Goal: Task Accomplishment & Management: Complete application form

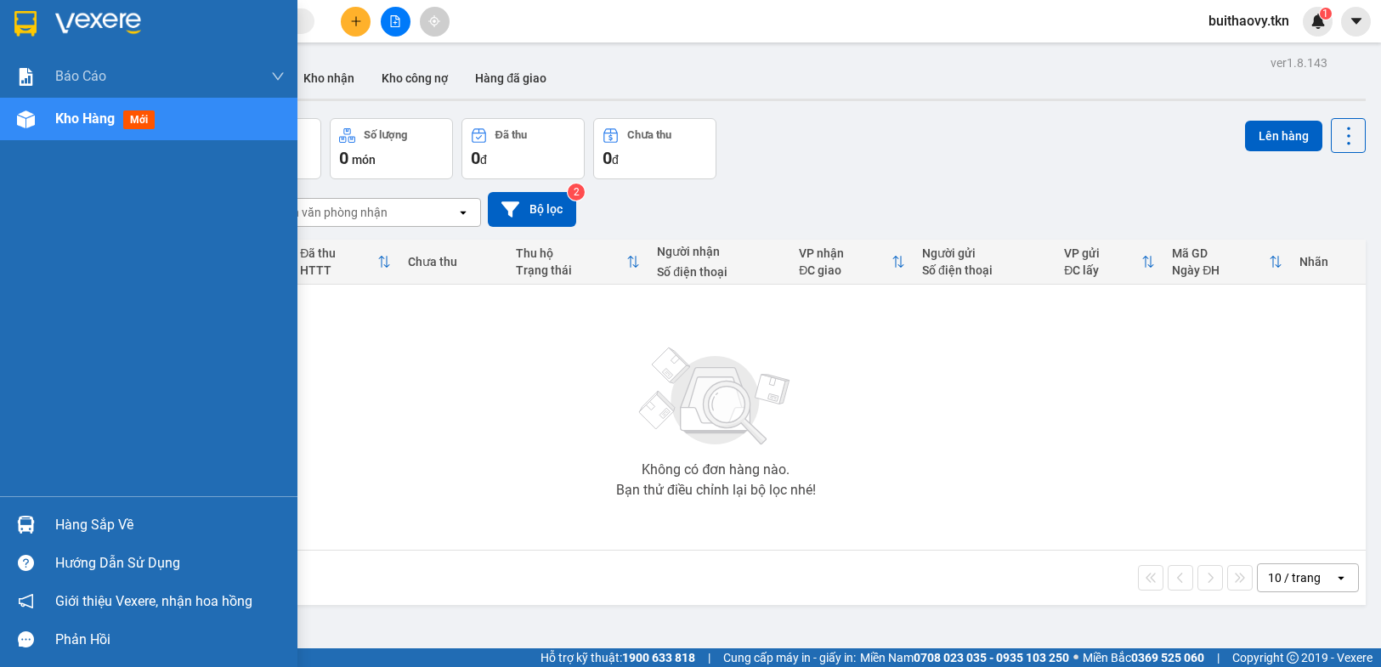
click at [55, 506] on div "Hàng sắp về" at bounding box center [149, 525] width 298 height 38
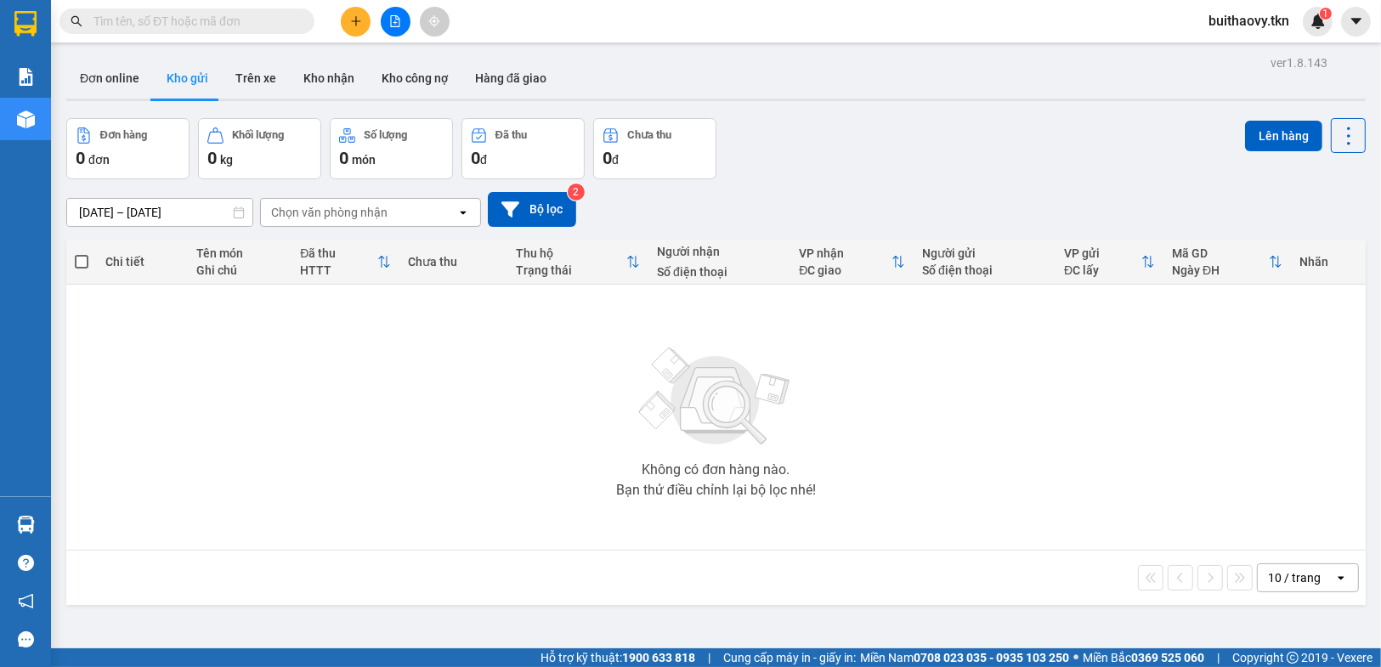
drag, startPoint x: 918, startPoint y: 538, endPoint x: 286, endPoint y: 567, distance: 633.1
click at [915, 540] on section "Kết quả tìm kiếm ( 0 ) Bộ lọc No Data buithaovy.tkn 1 Báo cáo Mẫu 1: Báo cáo dò…" at bounding box center [690, 333] width 1381 height 667
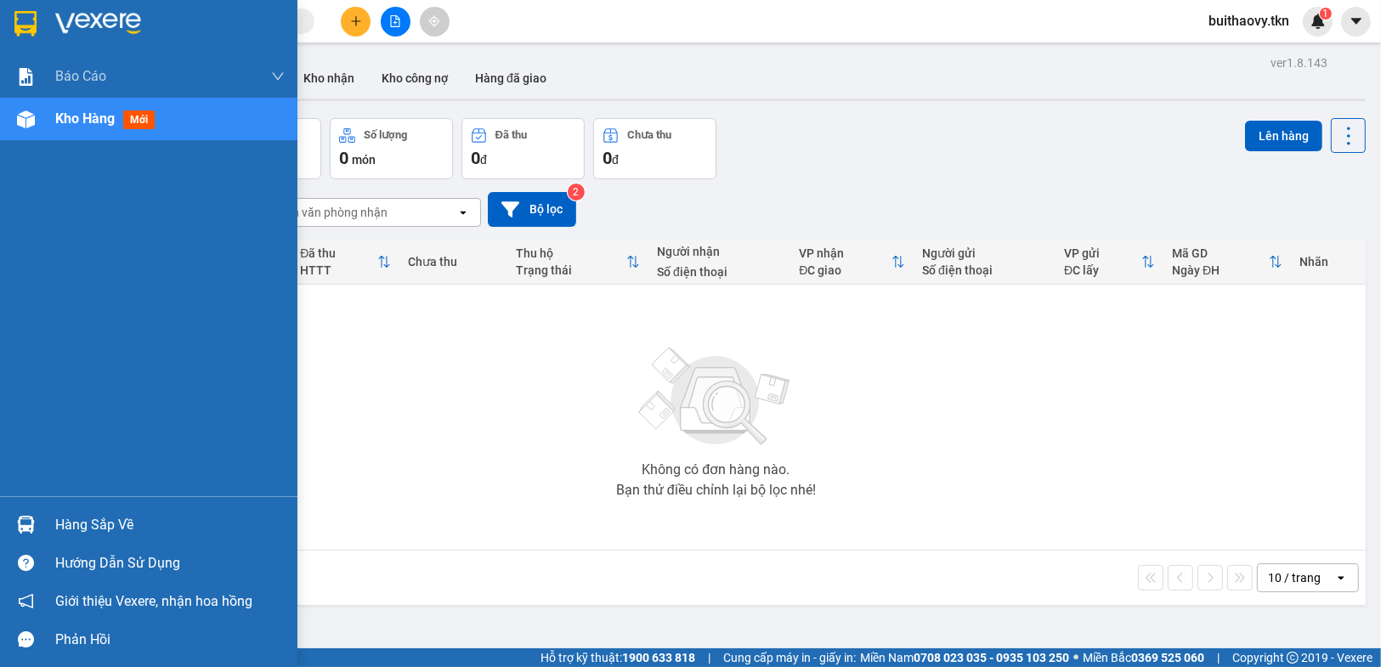
drag, startPoint x: 0, startPoint y: 527, endPoint x: 93, endPoint y: 519, distance: 93.0
click at [4, 526] on div "Hàng sắp về" at bounding box center [149, 525] width 298 height 38
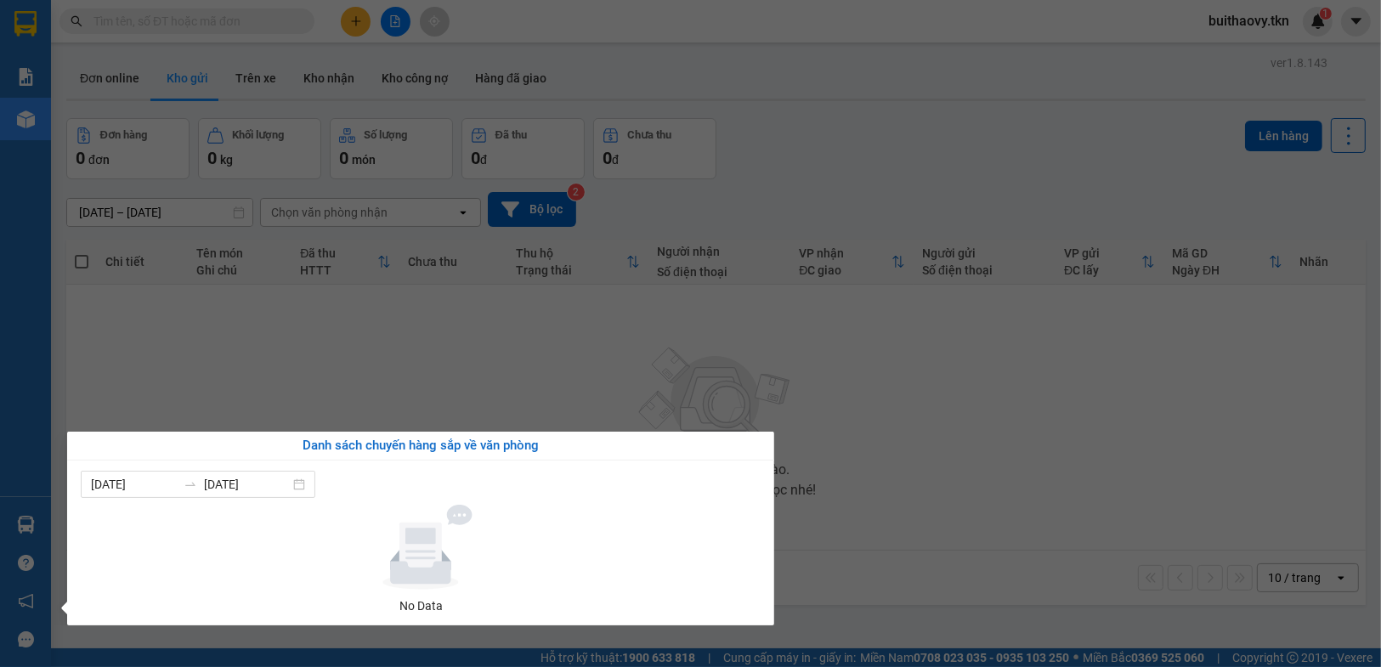
click at [817, 508] on section "Kết quả tìm kiếm ( 0 ) Bộ lọc No Data buithaovy.tkn 1 Báo cáo Mẫu 1: Báo cáo dò…" at bounding box center [690, 333] width 1381 height 667
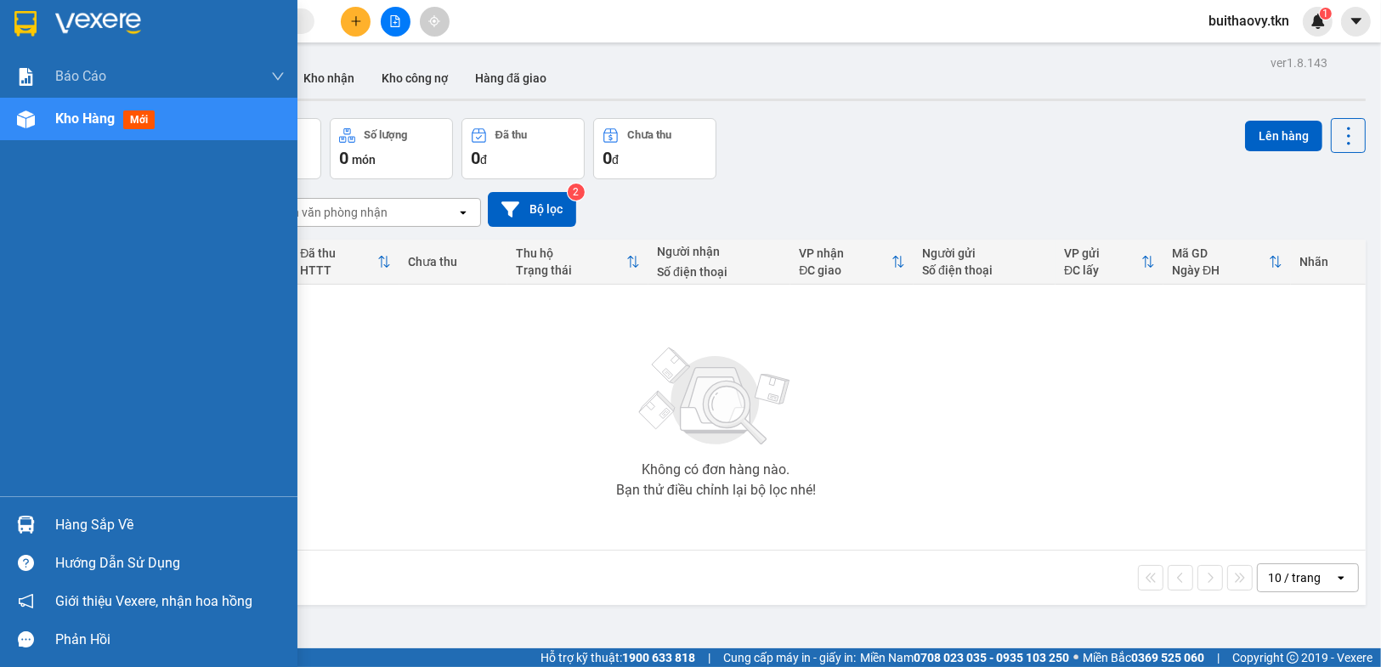
click at [29, 513] on div at bounding box center [26, 525] width 30 height 30
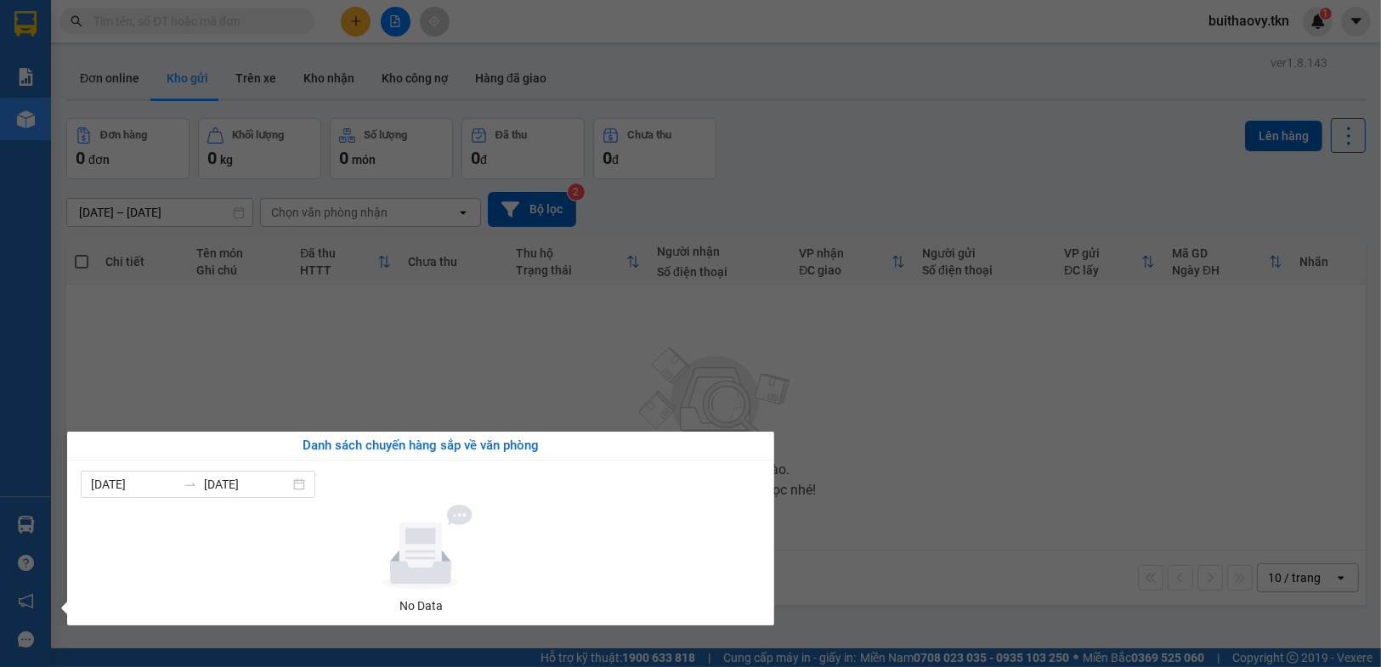
click at [959, 493] on section "Kết quả tìm kiếm ( 0 ) Bộ lọc No Data buithaovy.tkn 1 Báo cáo Mẫu 1: Báo cáo dò…" at bounding box center [690, 333] width 1381 height 667
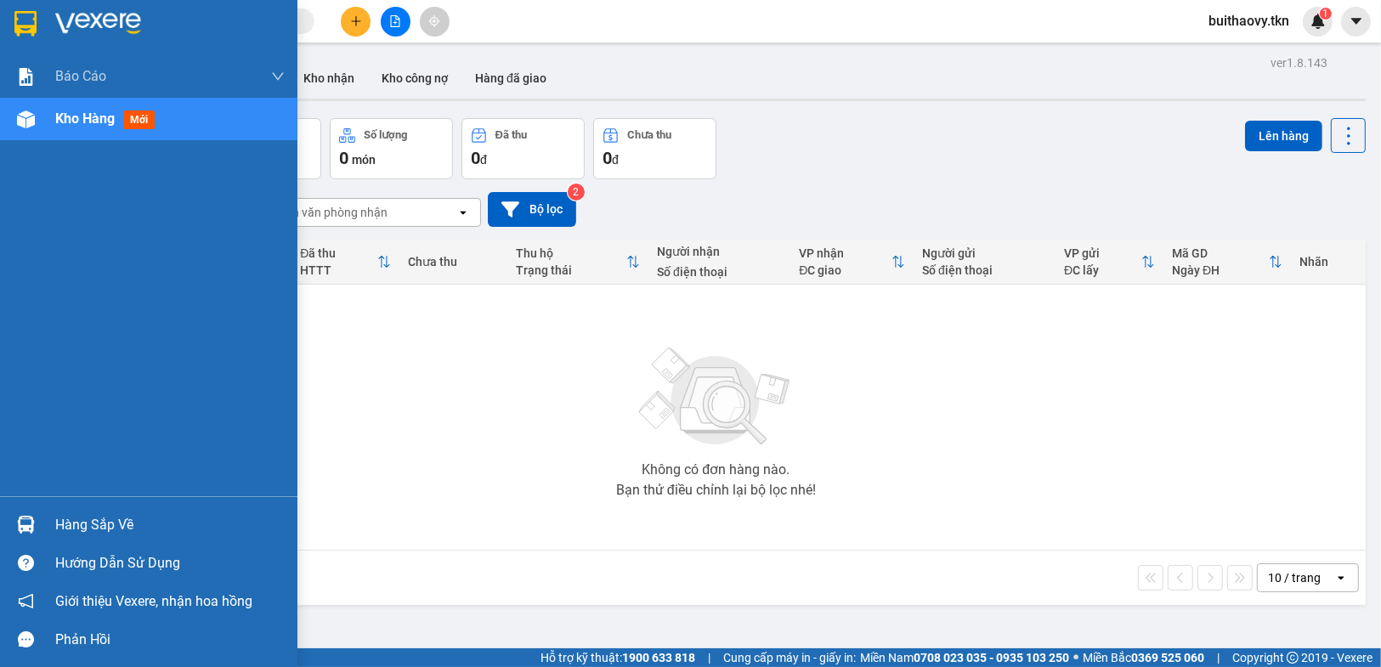
click at [56, 527] on div "Hàng sắp về" at bounding box center [170, 526] width 230 height 26
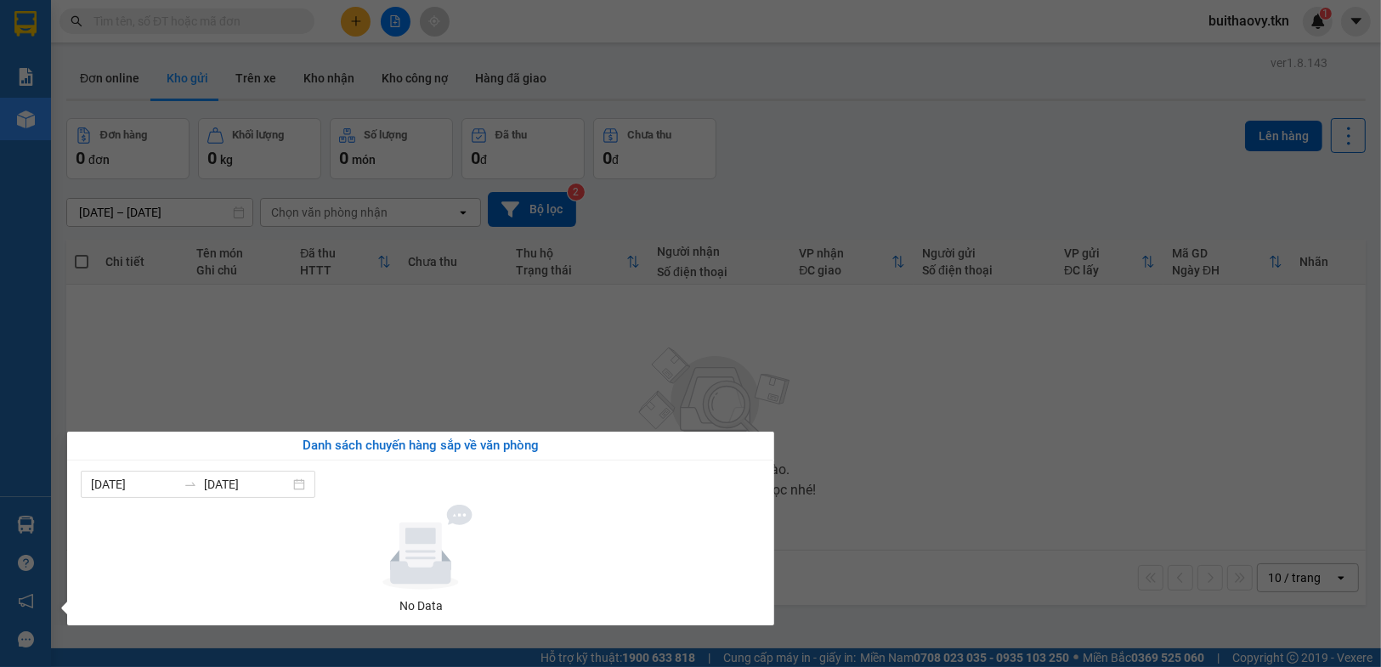
click at [878, 439] on section "Kết quả tìm kiếm ( 0 ) Bộ lọc No Data buithaovy.tkn 1 Báo cáo Mẫu 1: Báo cáo dò…" at bounding box center [690, 333] width 1381 height 667
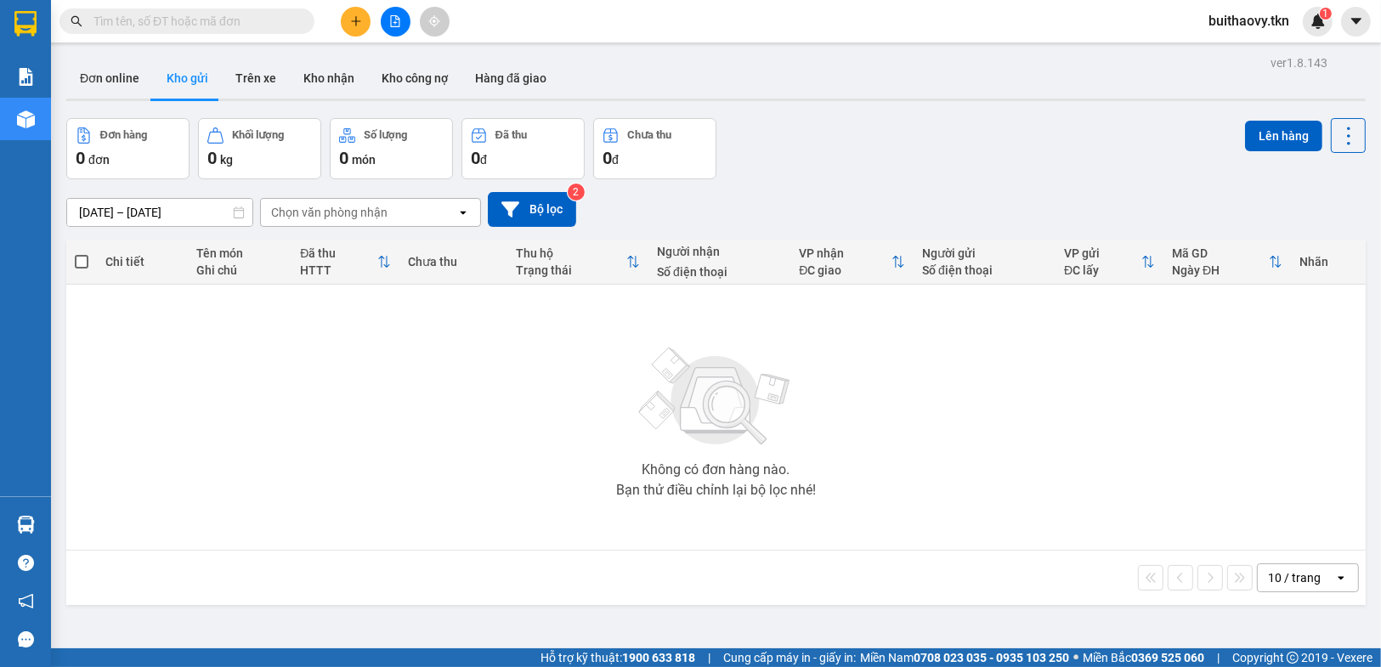
click at [48, 520] on div "Hàng sắp về" at bounding box center [25, 525] width 51 height 38
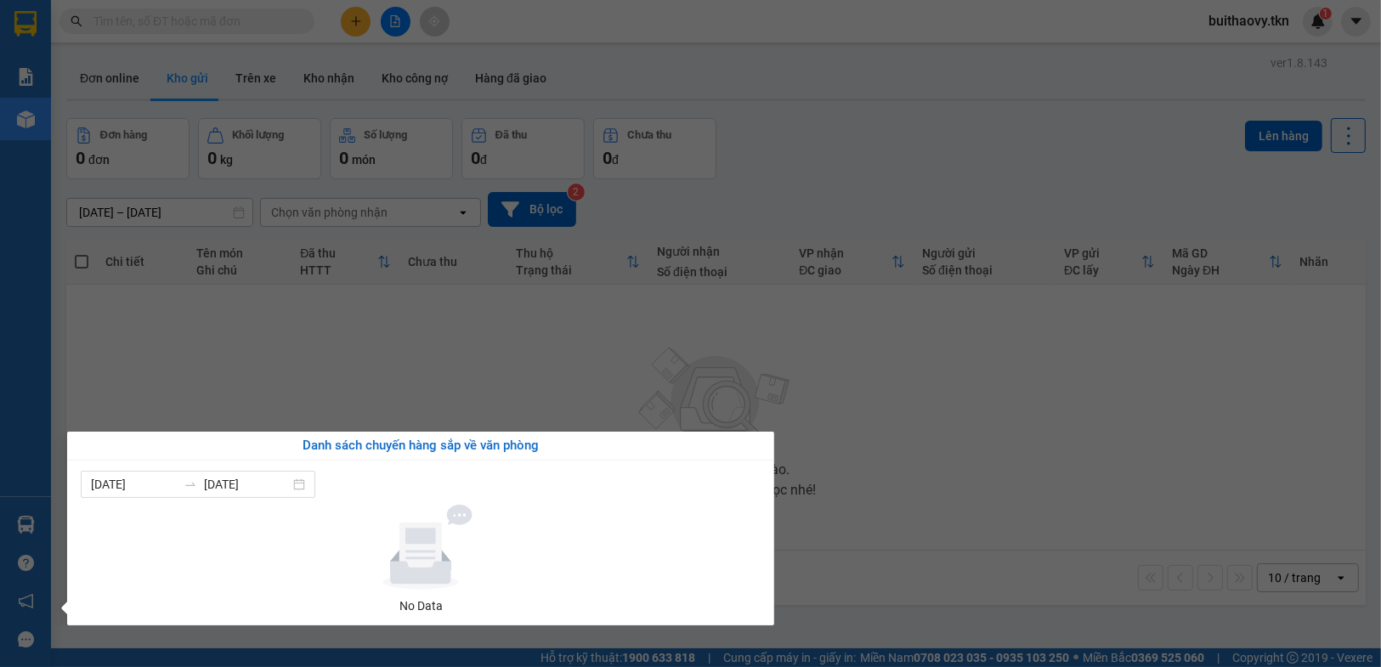
click at [759, 466] on div "07/09/2025 13/09/2025 No Data" at bounding box center [420, 543] width 707 height 165
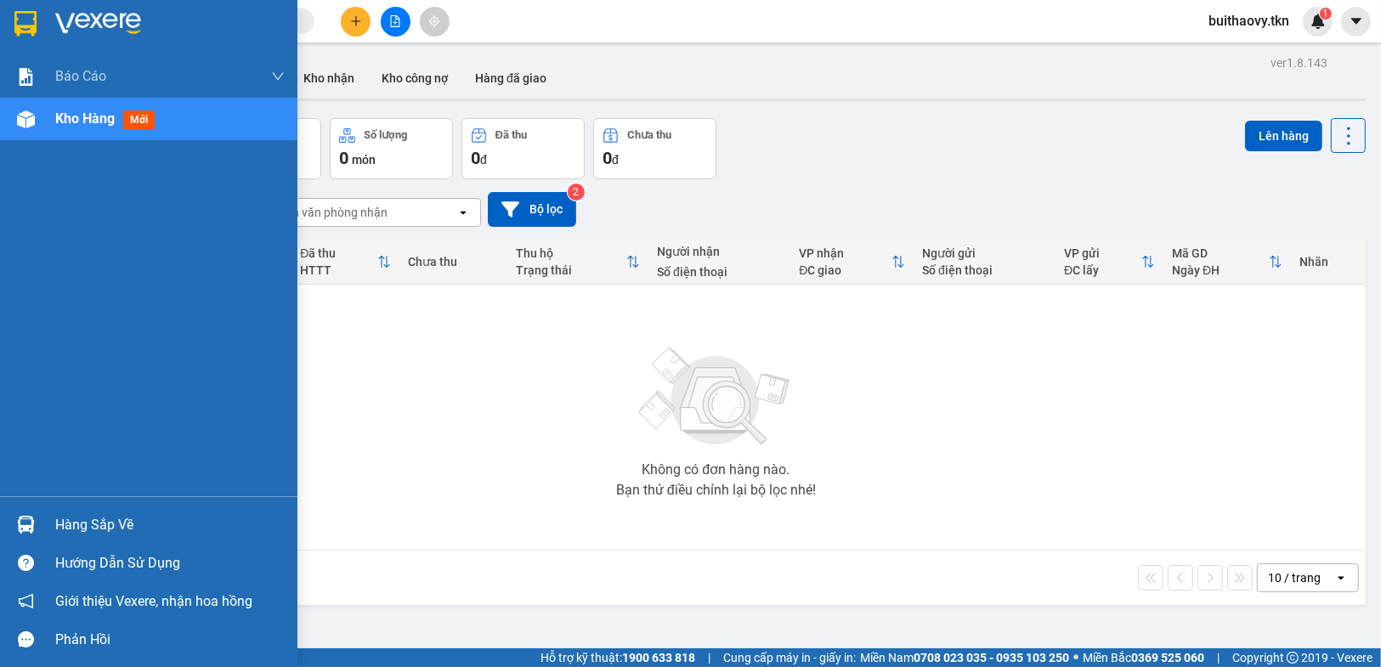
drag, startPoint x: 6, startPoint y: 532, endPoint x: 183, endPoint y: 527, distance: 176.9
click at [9, 529] on div "Hàng sắp về" at bounding box center [149, 525] width 298 height 38
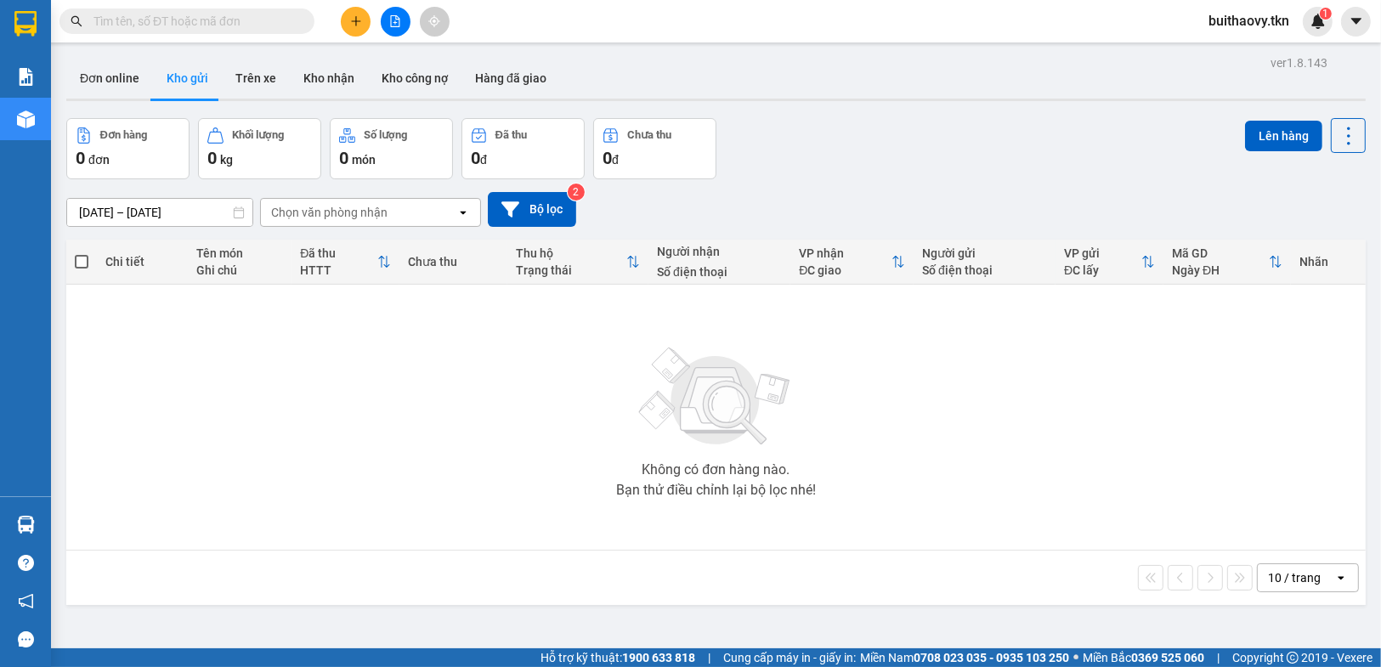
drag, startPoint x: 894, startPoint y: 549, endPoint x: 865, endPoint y: 664, distance: 118.3
click at [895, 552] on section "Kết quả tìm kiếm ( 0 ) Bộ lọc No Data buithaovy.tkn 1 Báo cáo Mẫu 1: Báo cáo dò…" at bounding box center [690, 333] width 1381 height 667
drag, startPoint x: 860, startPoint y: 435, endPoint x: 860, endPoint y: 453, distance: 17.9
click at [860, 435] on div "Không có đơn hàng nào. Bạn thử điều chỉnh lại bộ lọc nhé!" at bounding box center [716, 417] width 1283 height 255
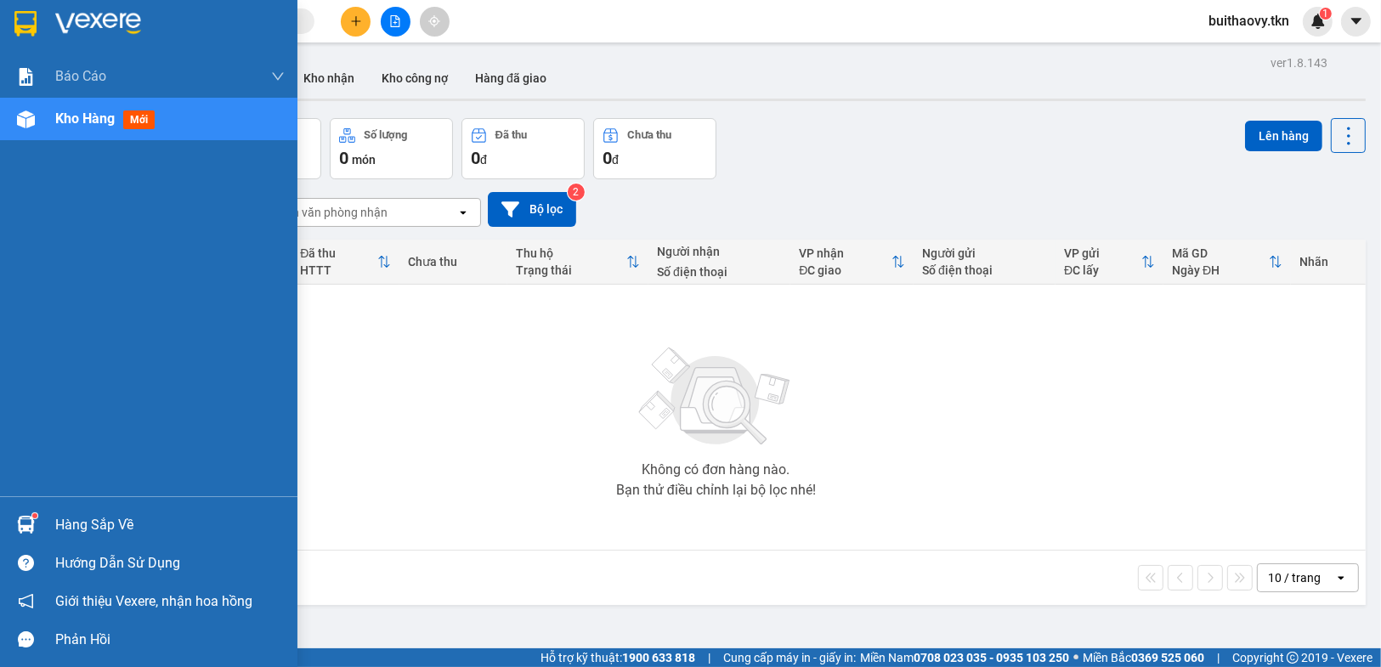
drag, startPoint x: 0, startPoint y: 525, endPoint x: 677, endPoint y: 544, distance: 677.8
click at [13, 519] on div "Hàng sắp về" at bounding box center [149, 525] width 298 height 38
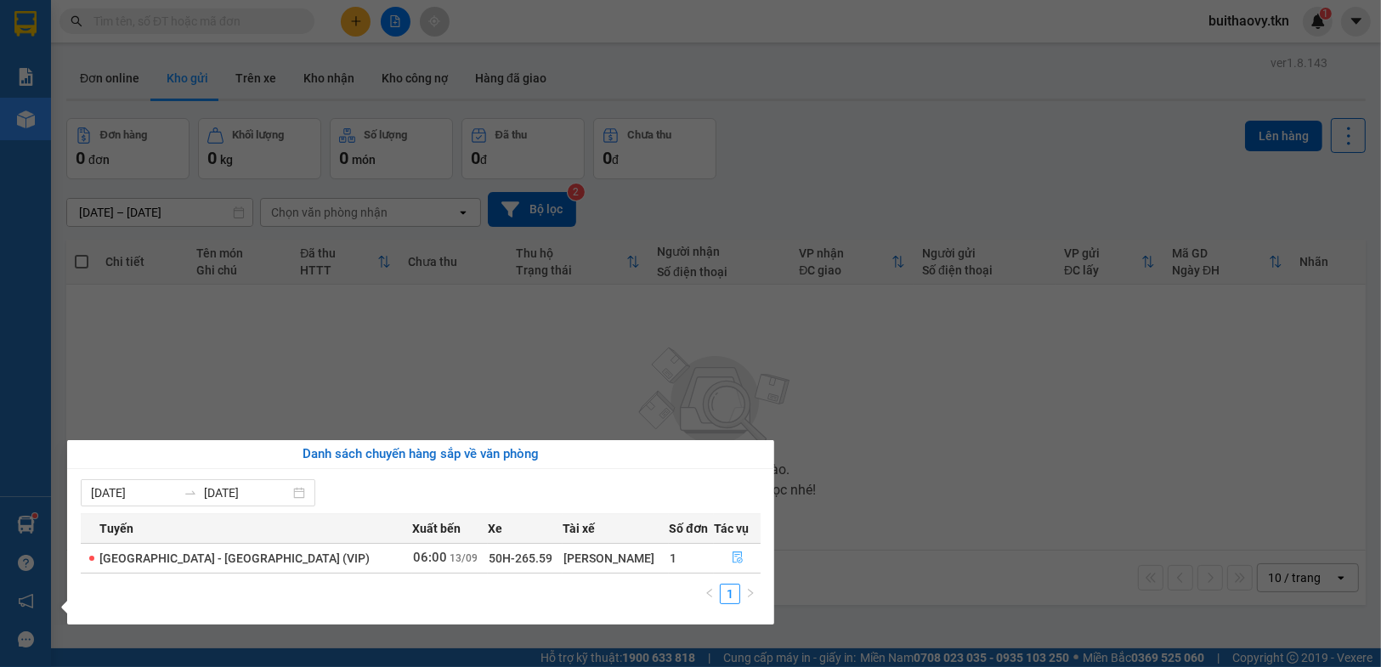
click at [733, 555] on icon "file-done" at bounding box center [738, 558] width 10 height 12
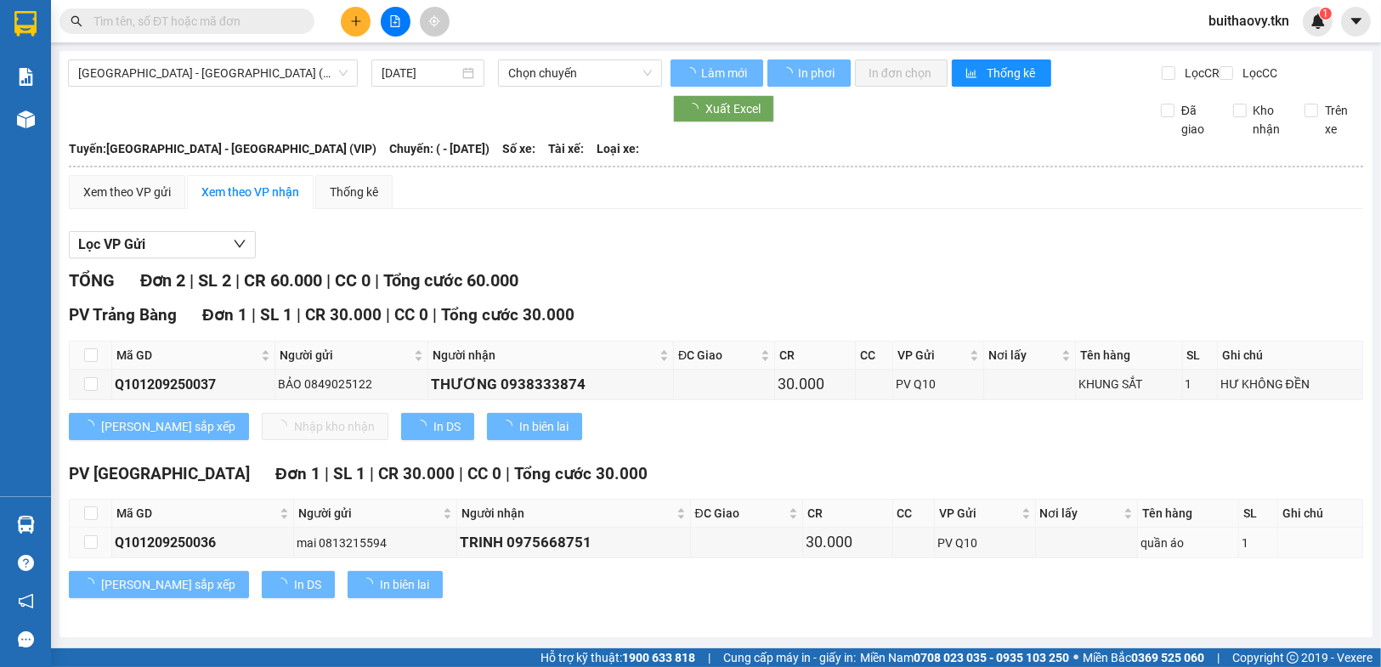
type input "[DATE]"
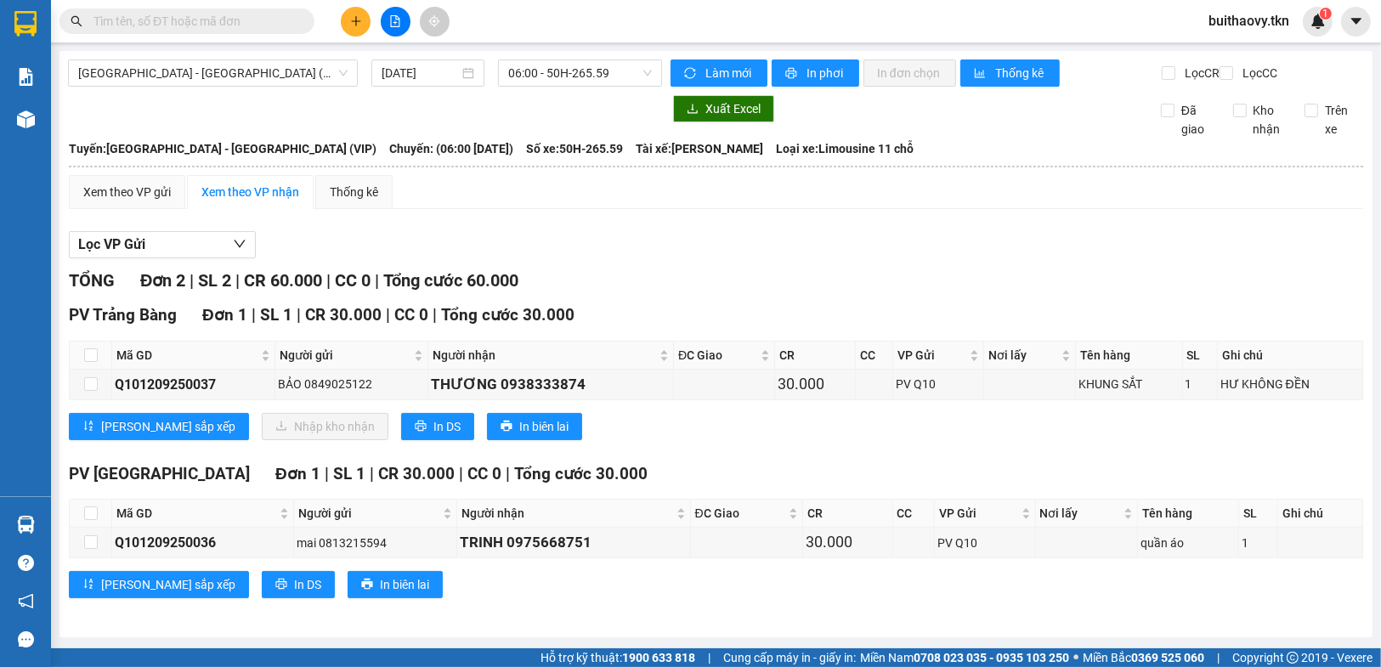
click at [371, 14] on div at bounding box center [396, 22] width 128 height 30
click at [350, 21] on icon "plus" at bounding box center [356, 21] width 12 height 12
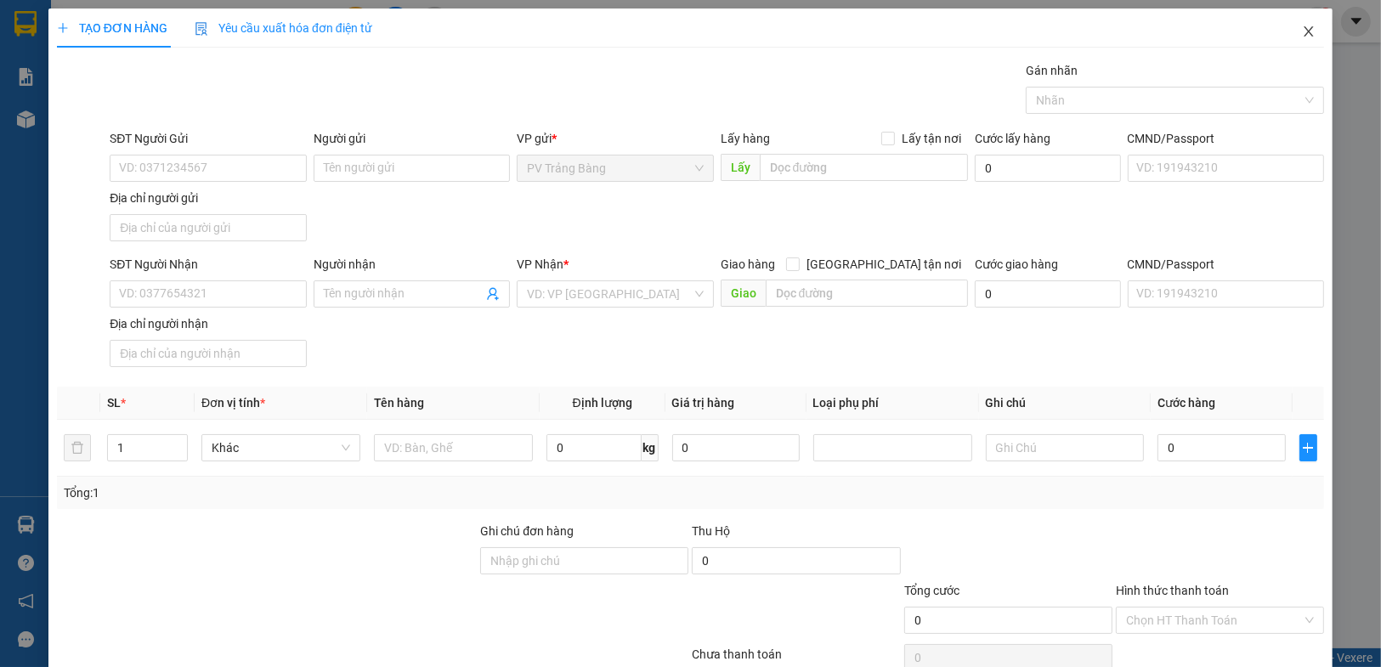
click at [1302, 32] on icon "close" at bounding box center [1309, 32] width 14 height 14
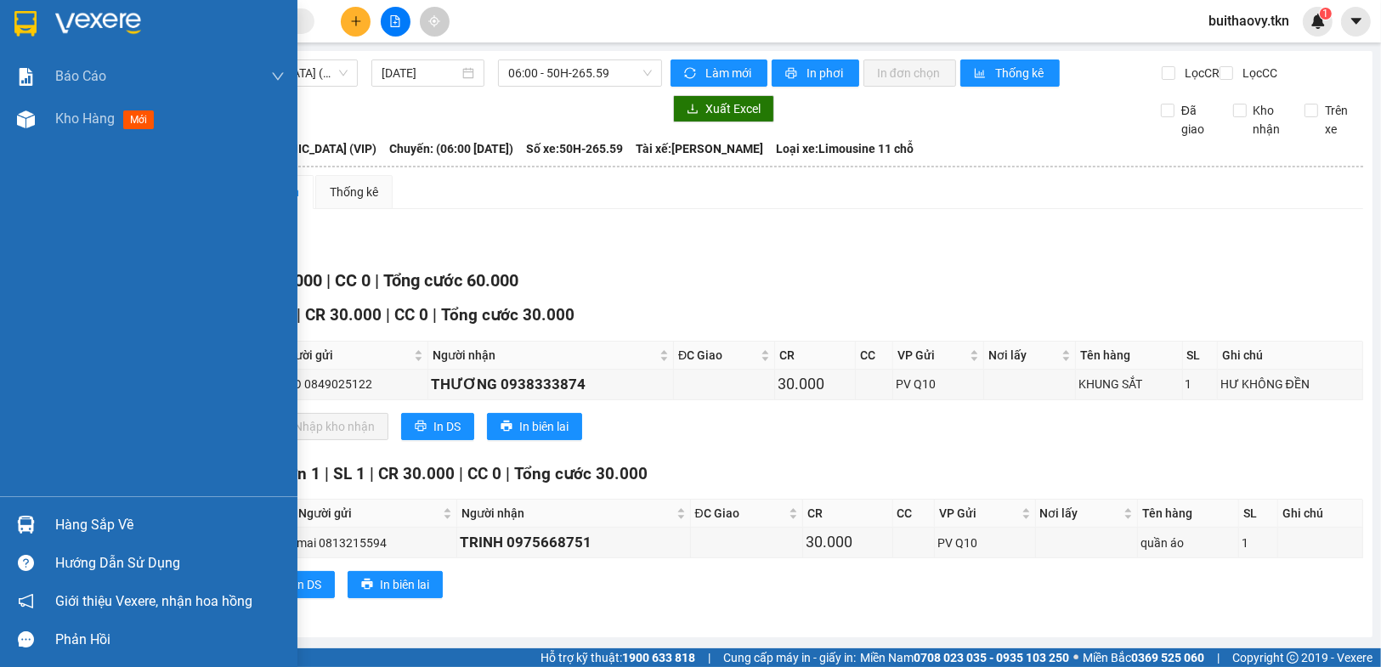
click at [43, 142] on div "Báo cáo Mẫu 1: Báo cáo dòng tiền theo nhân viên Mẫu 2: Thống kê đơn hàng theo n…" at bounding box center [149, 275] width 298 height 441
click at [39, 137] on div "Kho hàng mới" at bounding box center [149, 119] width 298 height 43
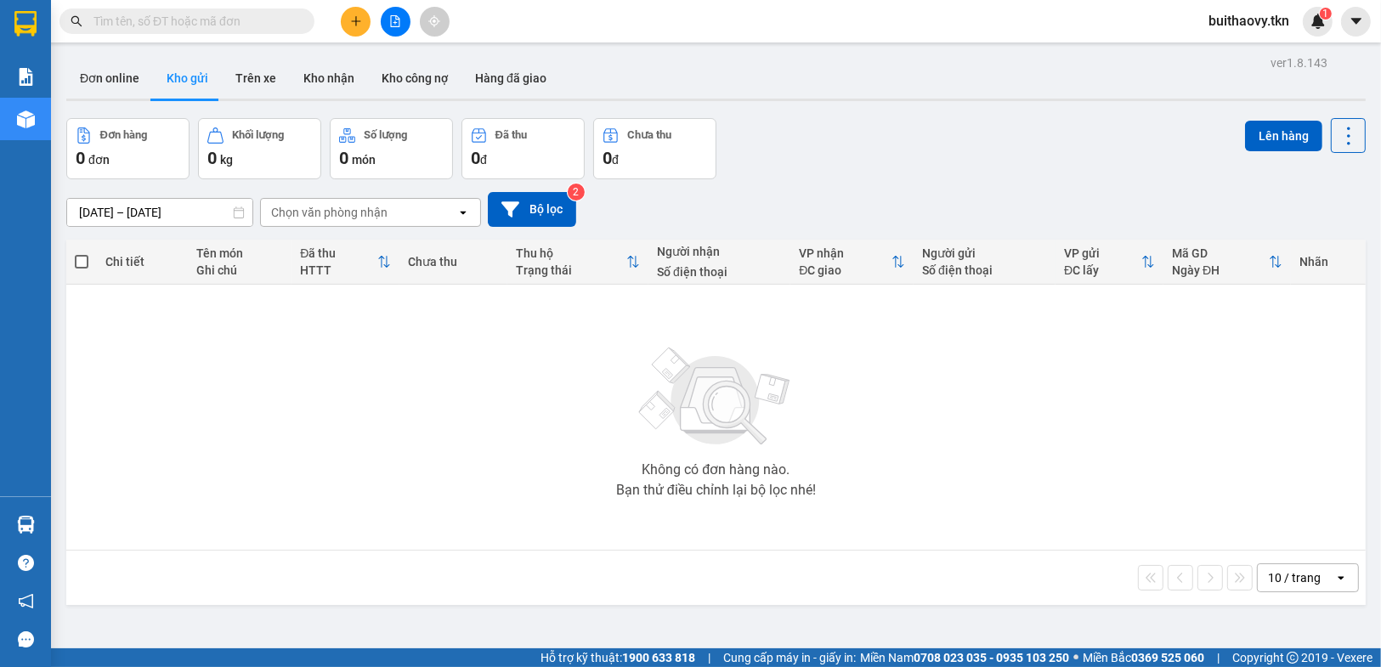
click at [41, 519] on div "Hàng sắp về" at bounding box center [25, 525] width 51 height 38
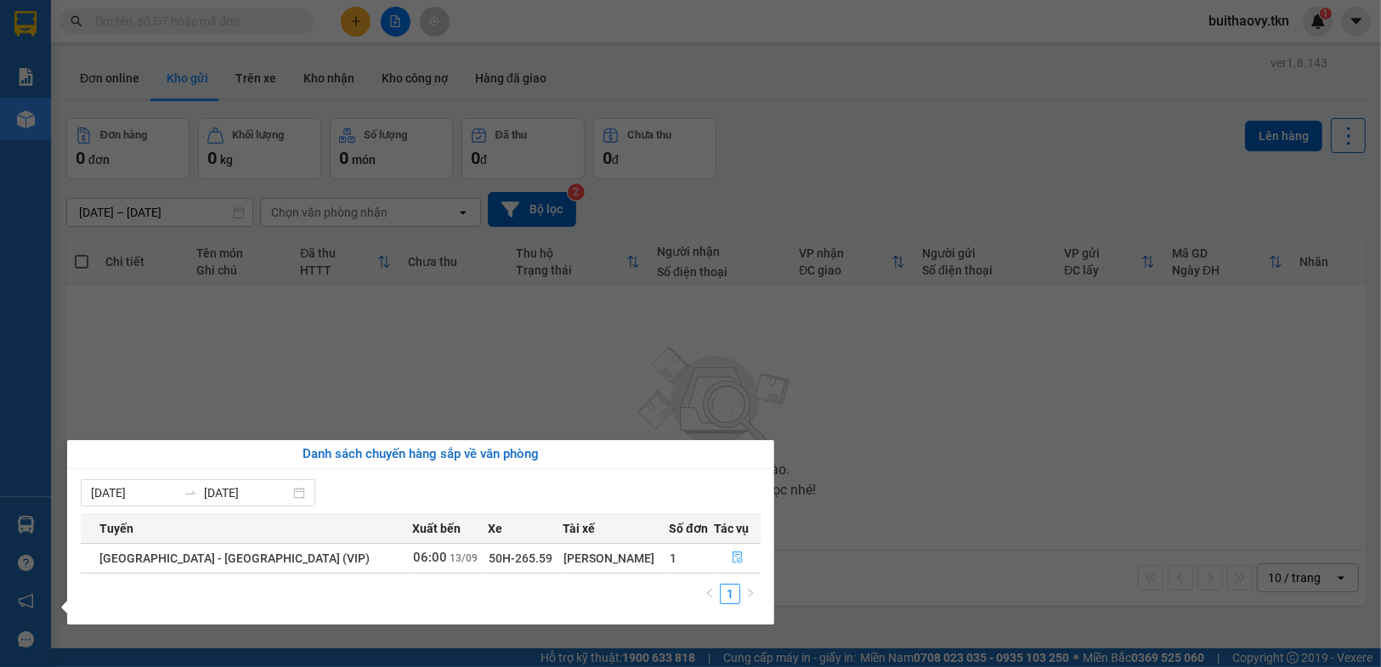
click at [715, 558] on button "button" at bounding box center [737, 558] width 45 height 27
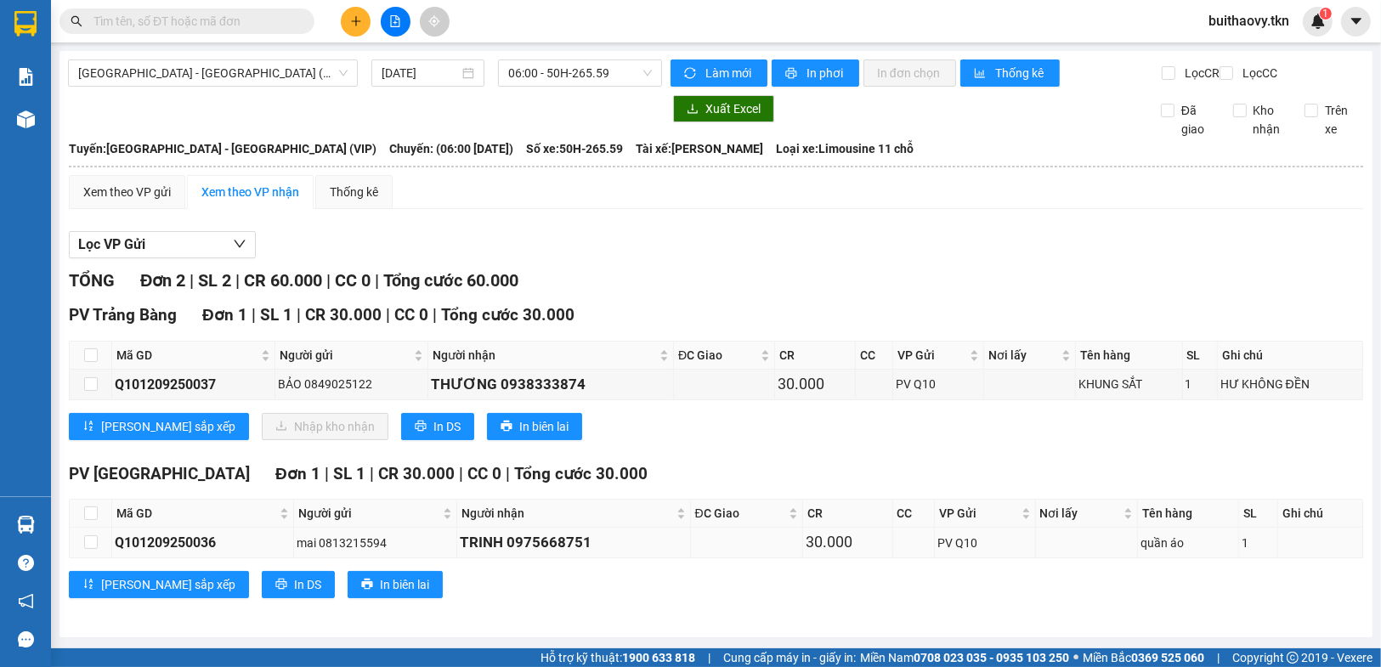
click at [729, 558] on td at bounding box center [747, 543] width 113 height 30
drag, startPoint x: 501, startPoint y: 394, endPoint x: 581, endPoint y: 392, distance: 79.9
click at [581, 392] on div "THƯƠNG 0938333874" at bounding box center [551, 384] width 240 height 23
copy div "0938333874"
click at [364, 17] on button at bounding box center [356, 22] width 30 height 30
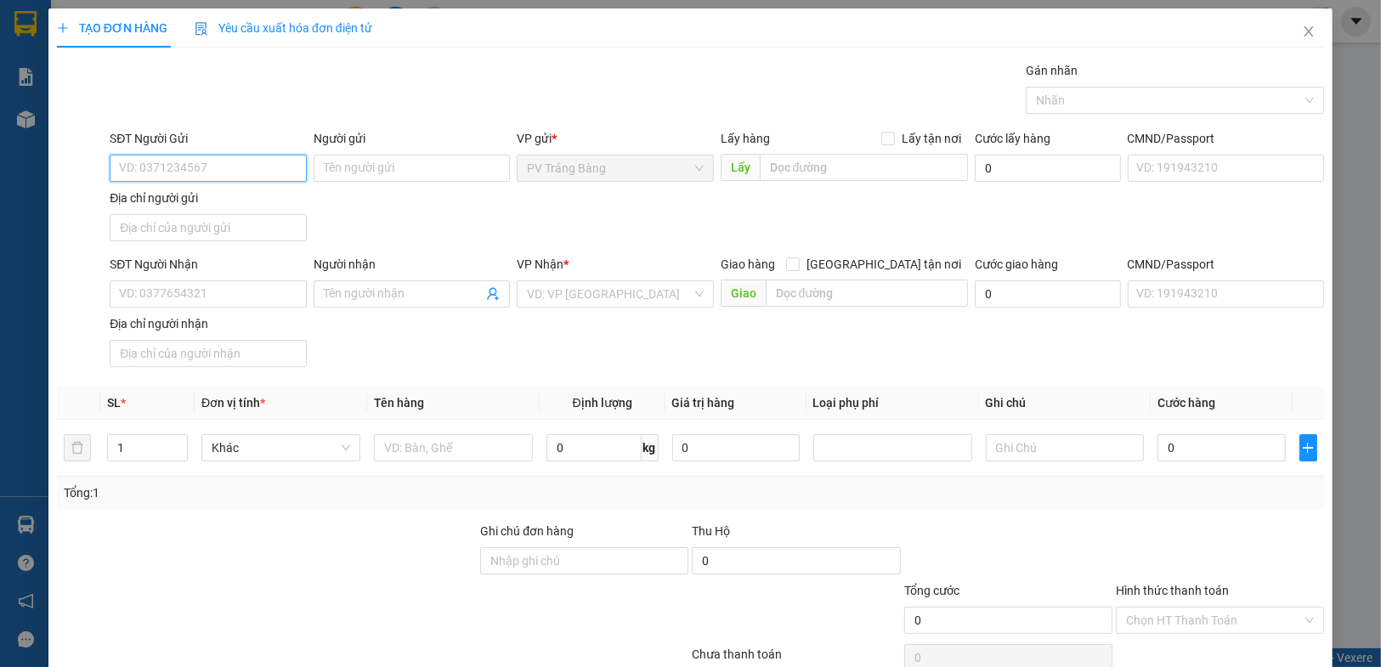
paste input "0938333874"
type input "0938333874"
click at [236, 195] on div "0938333874 - THƯƠNG" at bounding box center [206, 201] width 174 height 19
type input "THƯƠNG"
type input "0909155800"
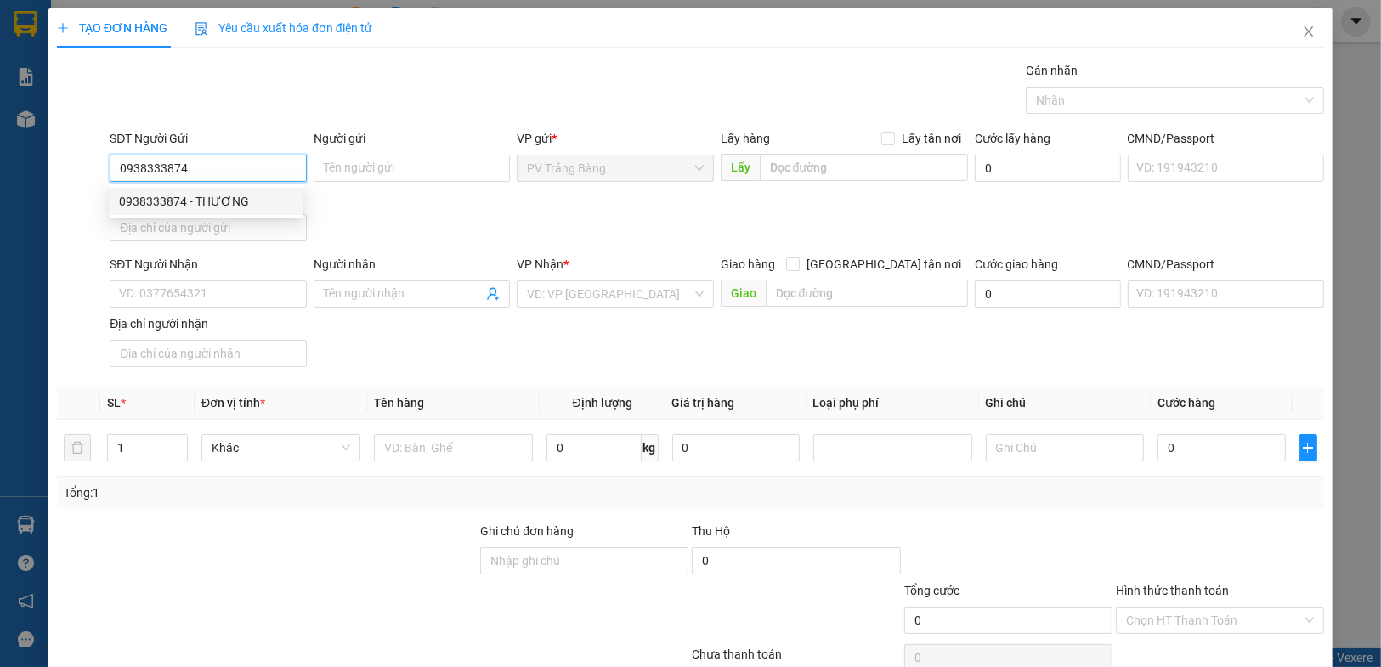
type input "CÔNG"
type input "50.000"
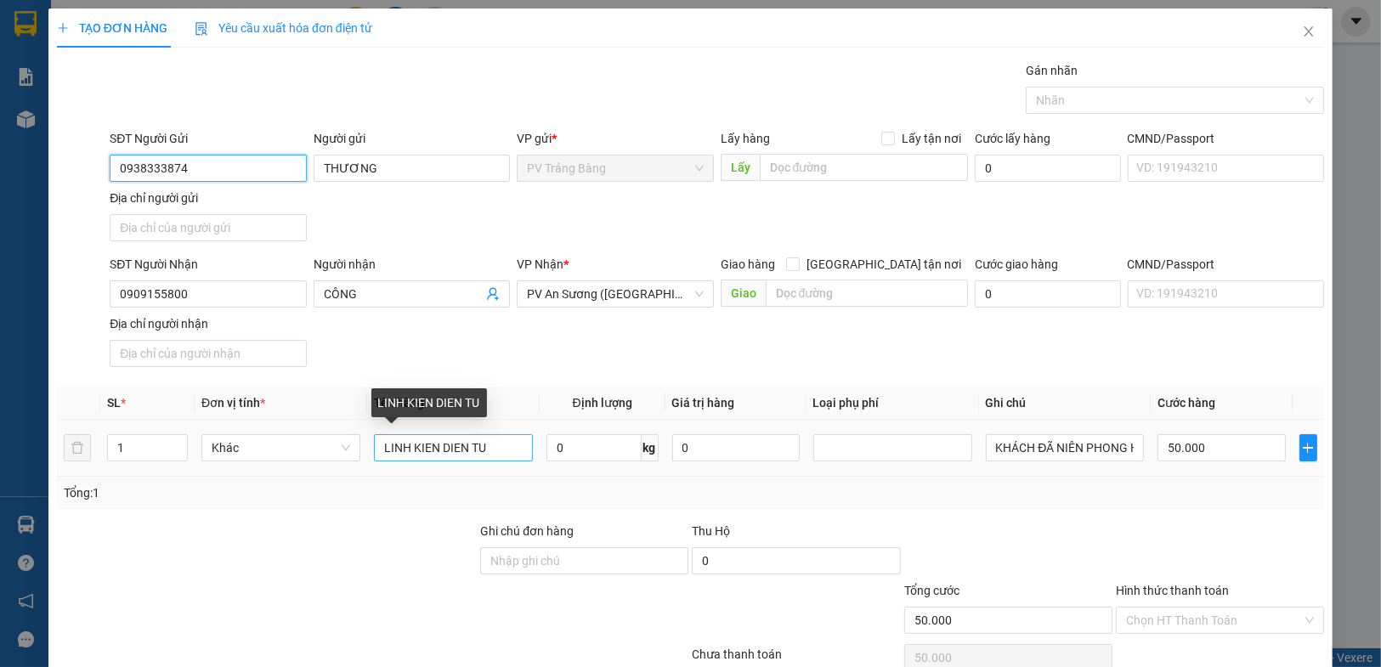
type input "0938333874"
click at [508, 446] on input "LINH KIEN DIEN TU" at bounding box center [453, 447] width 159 height 27
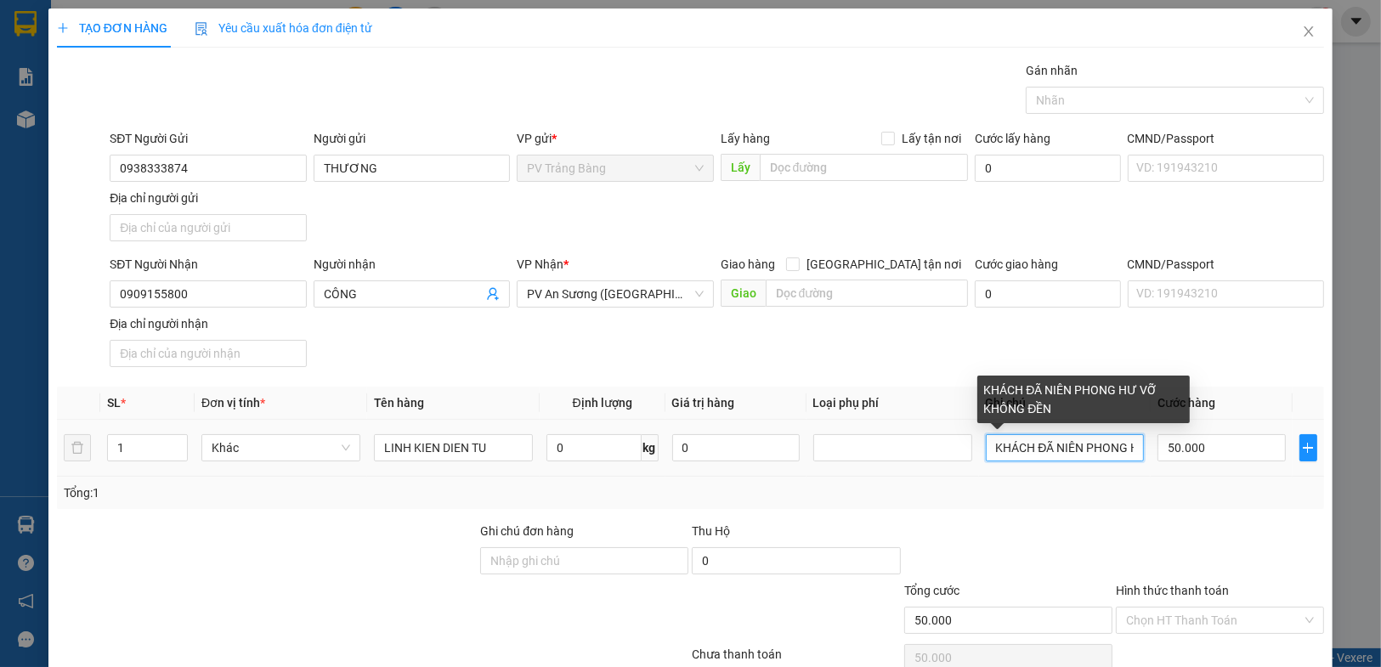
click at [1037, 437] on input "KHÁCH ĐÃ NIÊN PHONG HƯ VỠ KHÔNG ĐỀN" at bounding box center [1065, 447] width 159 height 27
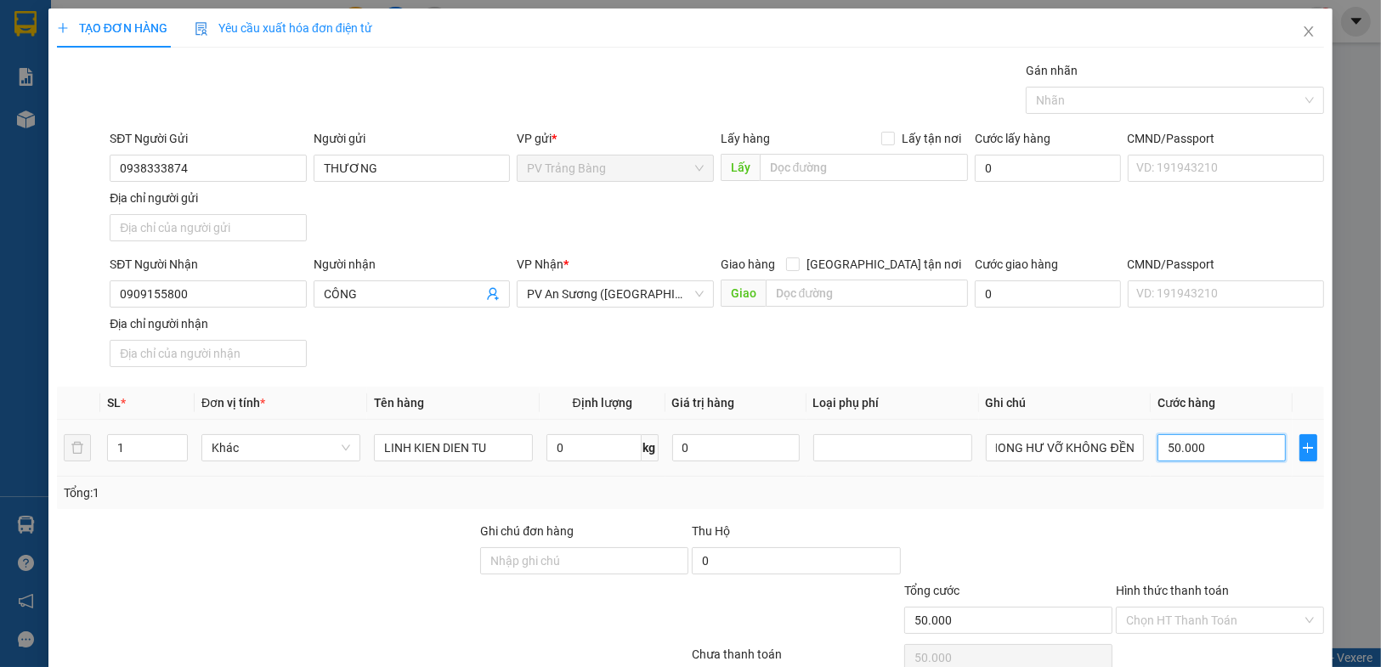
click at [1196, 453] on input "50.000" at bounding box center [1222, 447] width 128 height 27
type input "4"
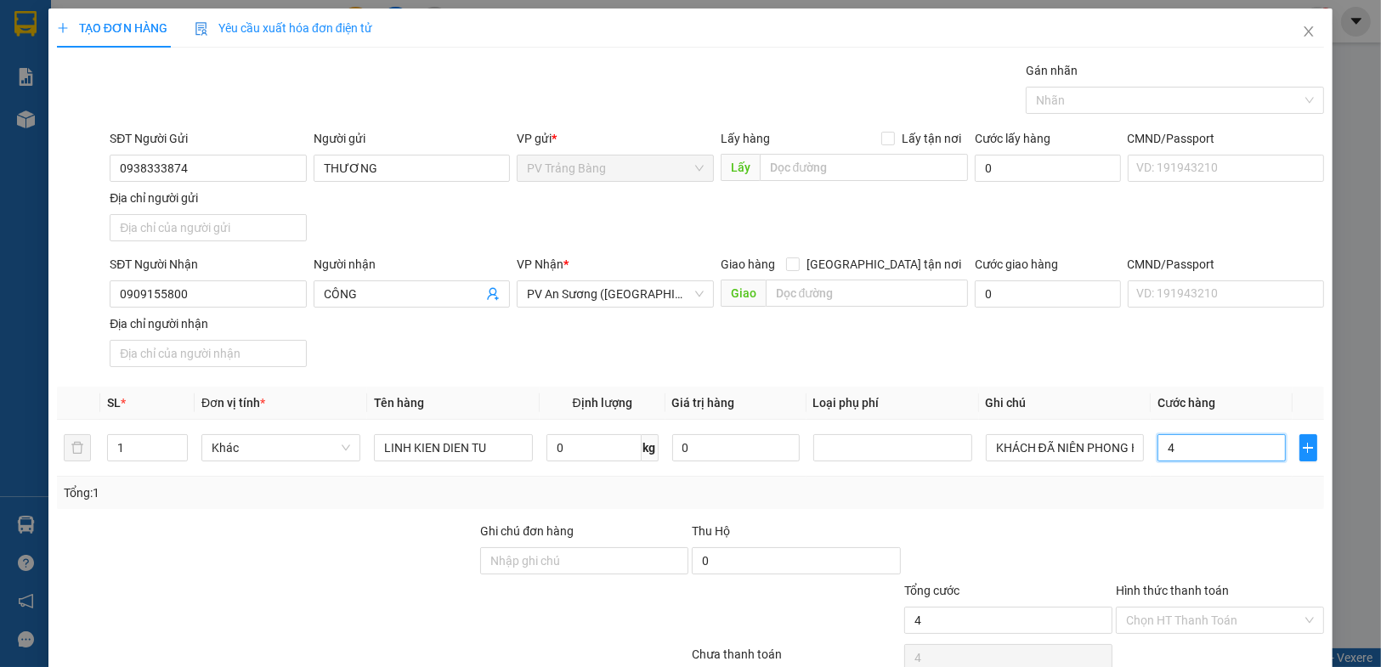
type input "40"
type input "400"
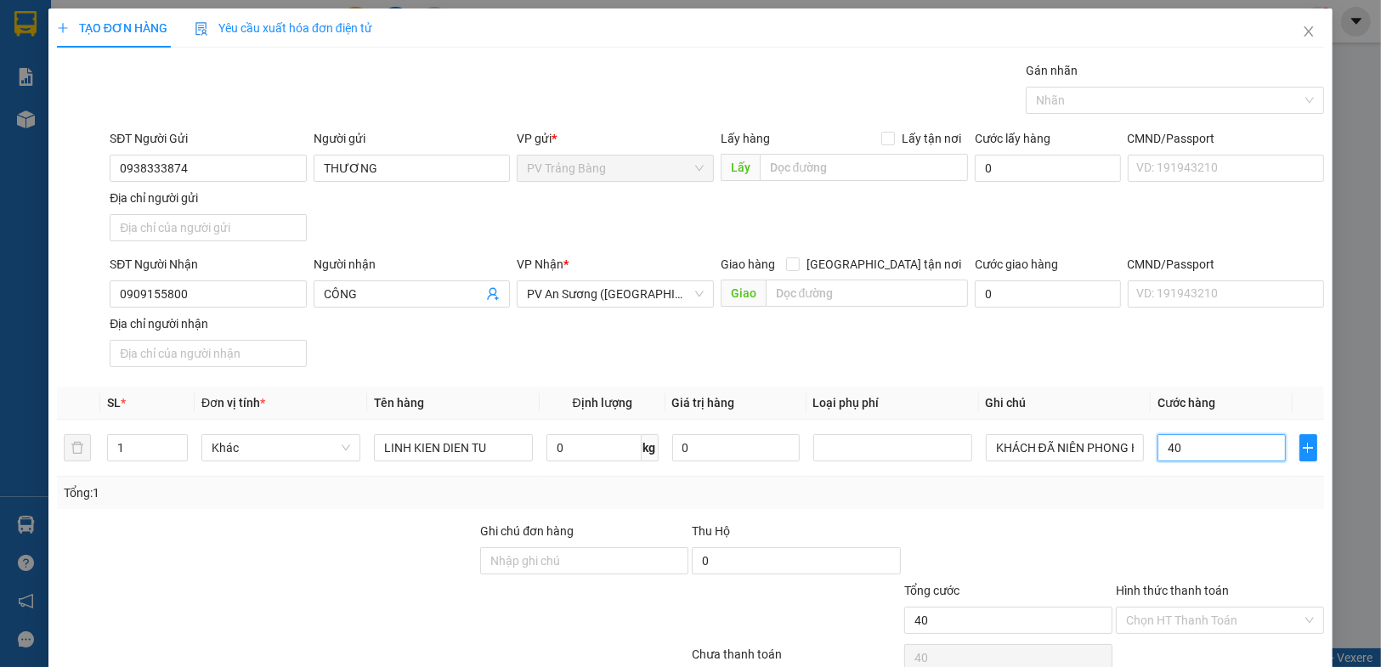
type input "400"
type input "4.000"
type input "40.000"
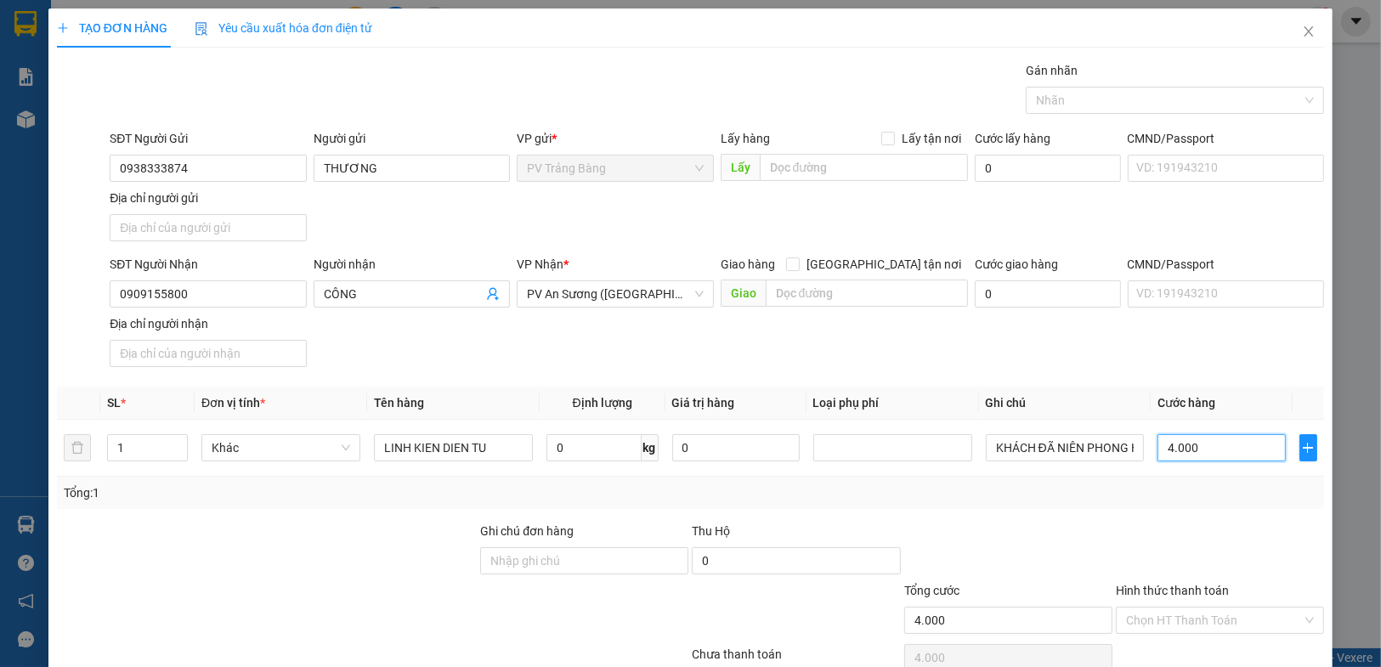
type input "40.000"
type input "400.000"
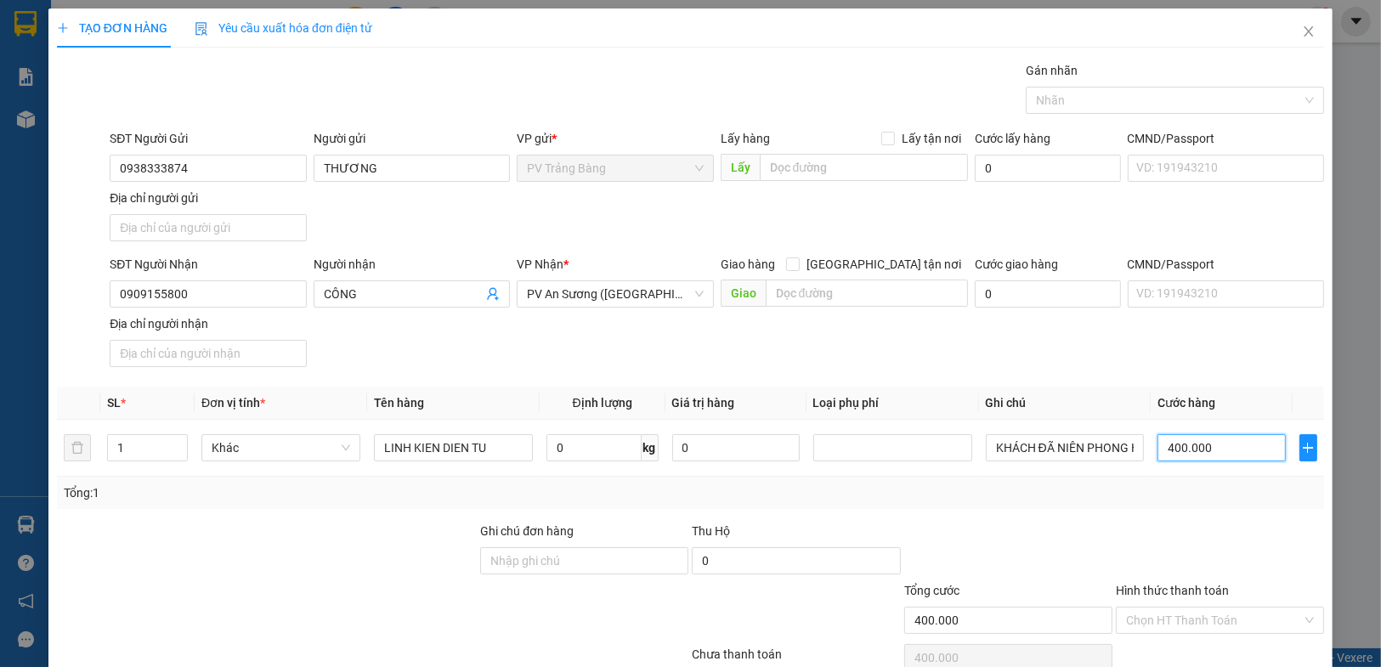
type input "40.000"
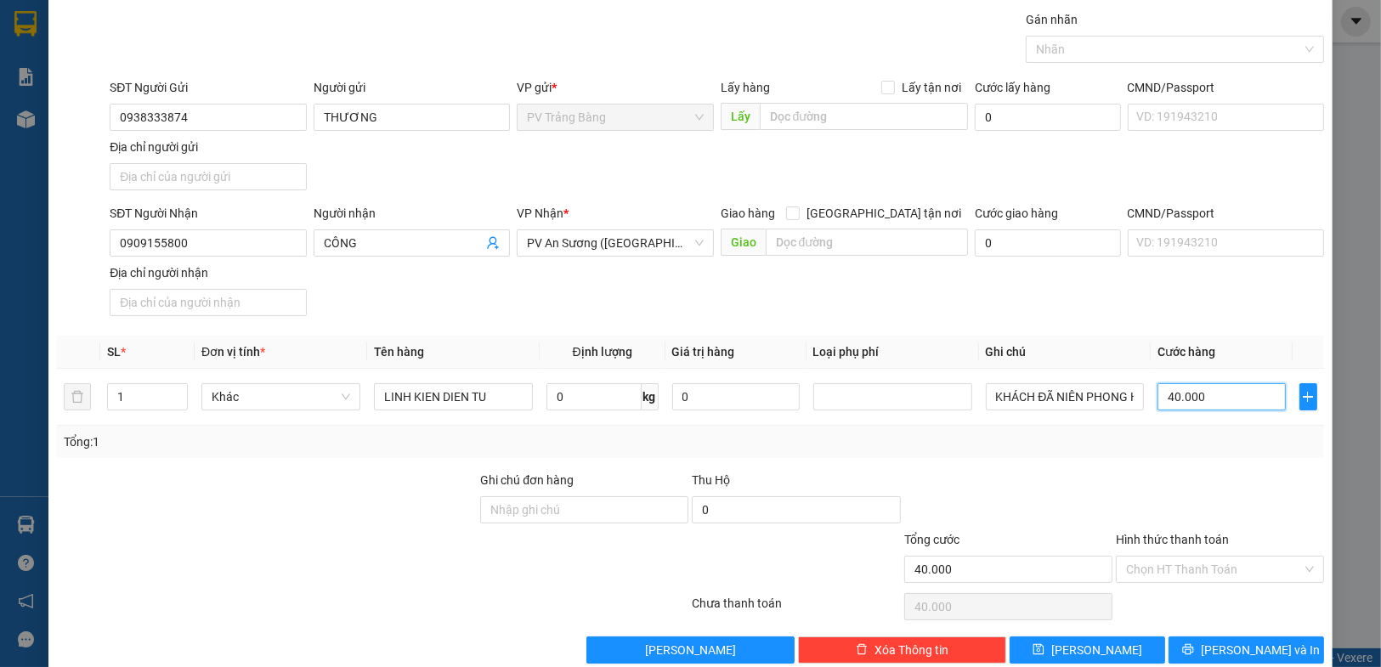
scroll to position [78, 0]
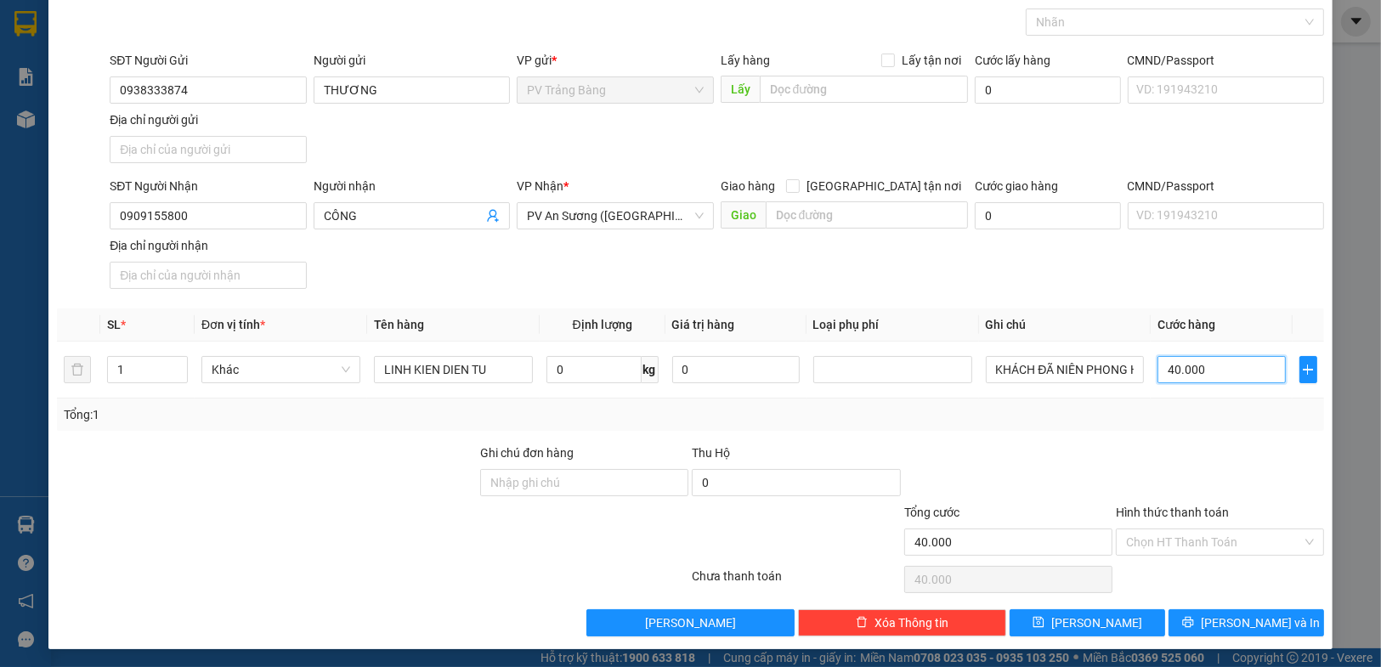
type input "40.000"
click at [1184, 518] on div "Hình thức thanh toán" at bounding box center [1220, 516] width 208 height 26
click at [1182, 525] on div "Hình thức thanh toán" at bounding box center [1220, 516] width 208 height 26
click at [1189, 536] on input "Hình thức thanh toán" at bounding box center [1214, 543] width 176 height 26
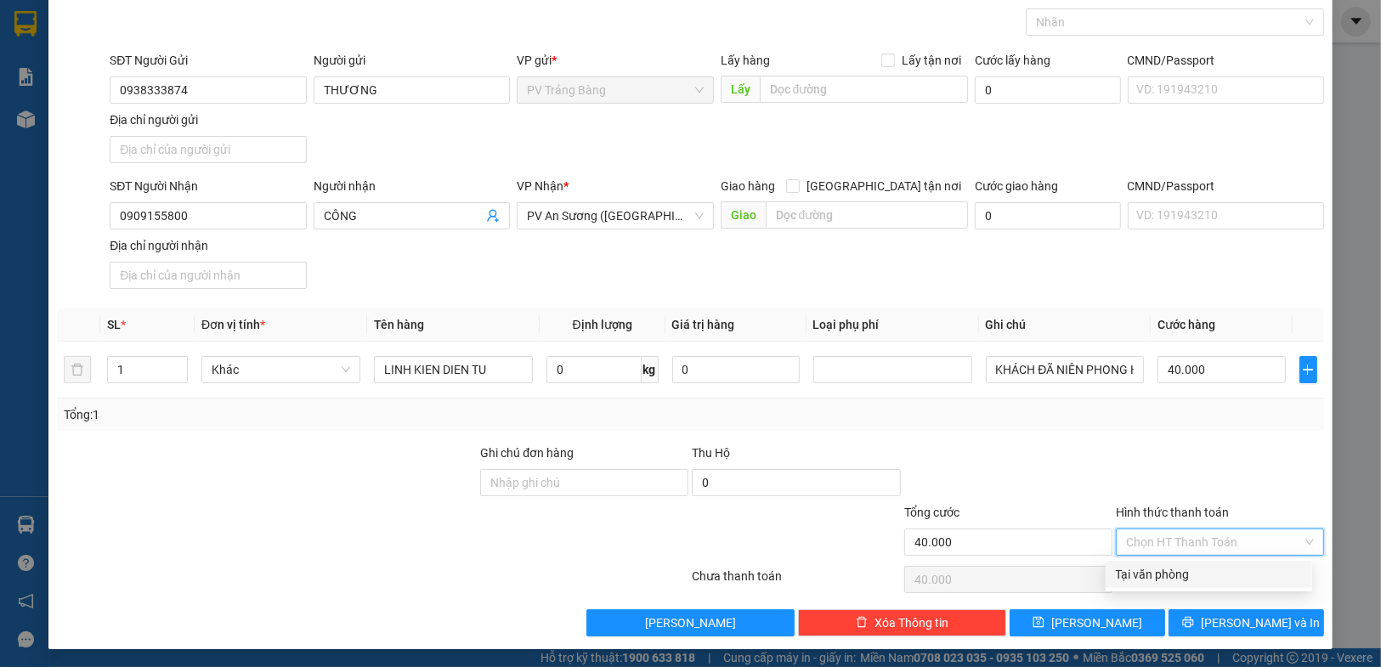
click at [1190, 573] on div "Tại văn phòng" at bounding box center [1209, 574] width 186 height 19
type input "0"
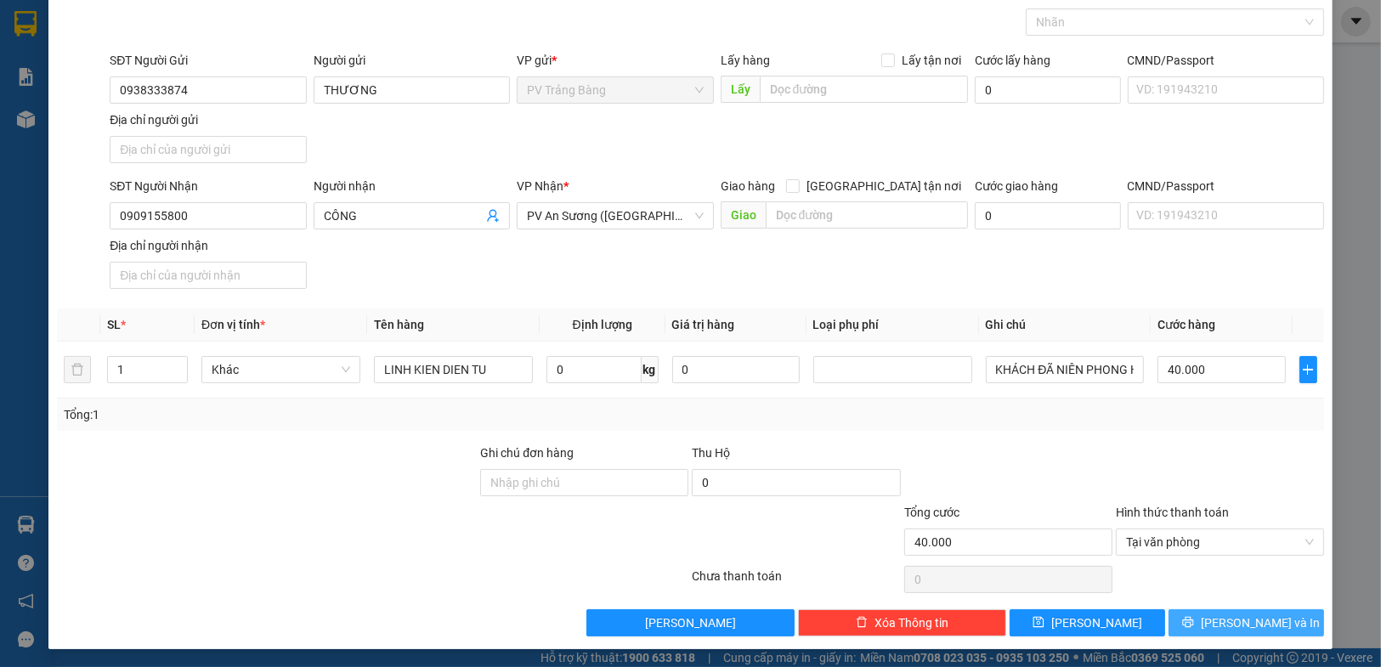
click at [1194, 626] on icon "printer" at bounding box center [1188, 622] width 12 height 12
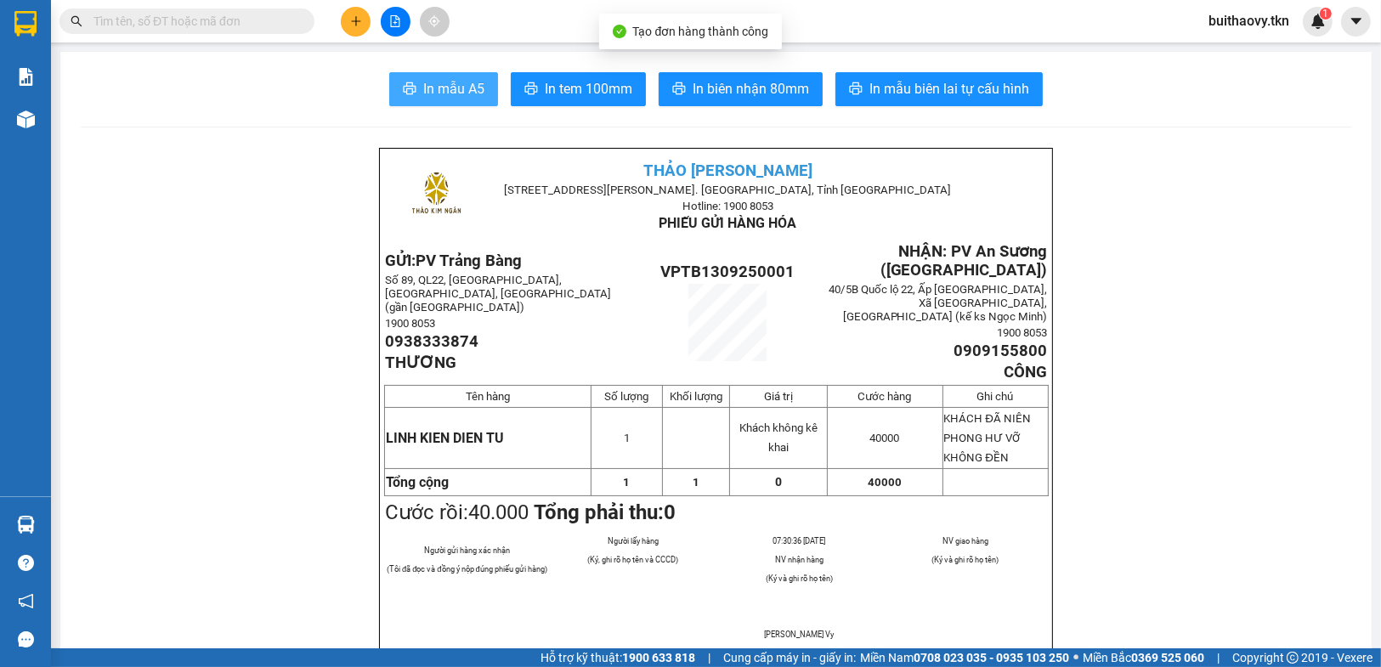
click at [464, 97] on span "In mẫu A5" at bounding box center [453, 88] width 61 height 21
